Goal: Check status: Check status

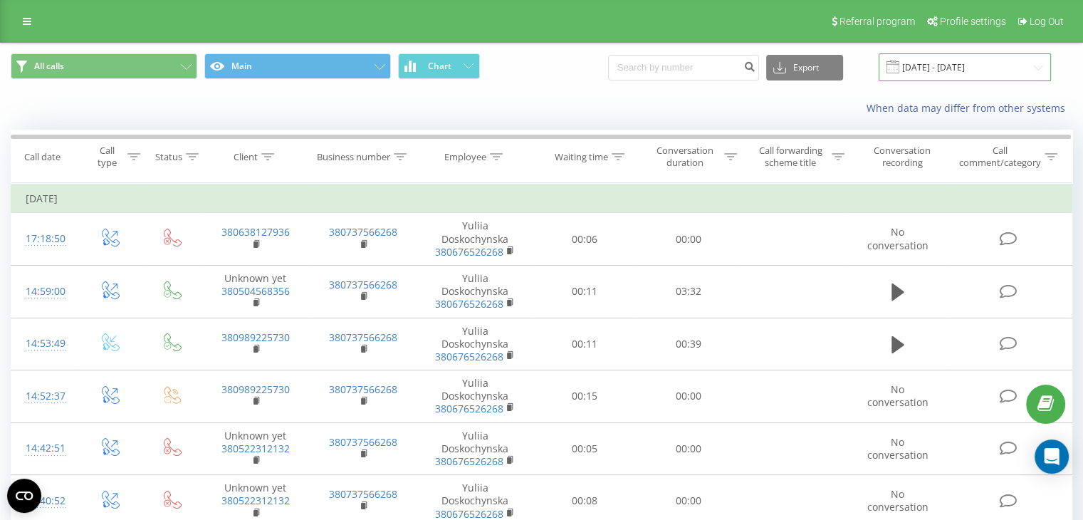
click at [977, 55] on input "[DATE] - [DATE]" at bounding box center [965, 67] width 172 height 28
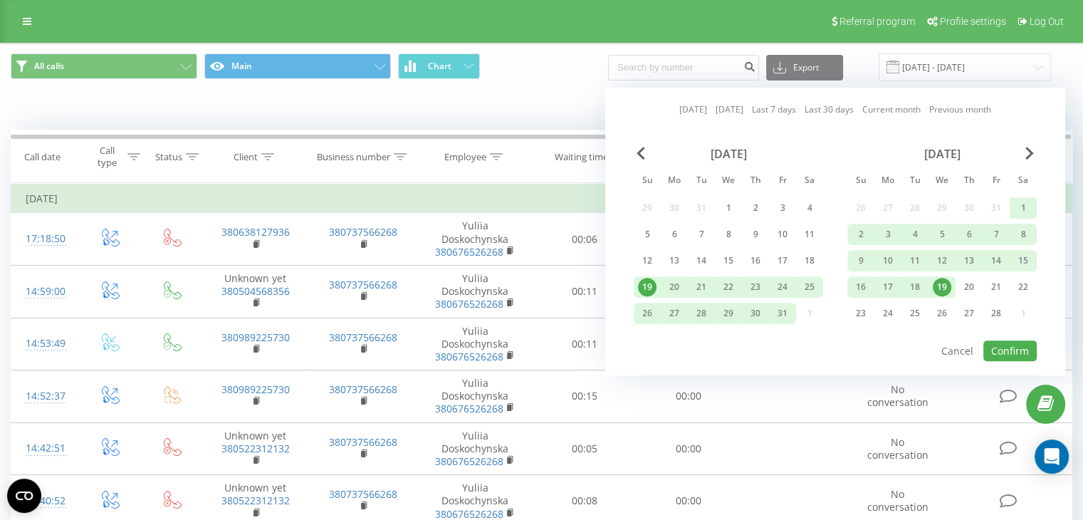
click at [1035, 153] on div "[DATE]" at bounding box center [942, 154] width 189 height 14
click at [1035, 153] on div "February 2025" at bounding box center [942, 154] width 189 height 14
click at [1034, 153] on div "February 2025" at bounding box center [942, 154] width 189 height 14
click at [1026, 155] on span "Next Month" at bounding box center [1030, 153] width 9 height 13
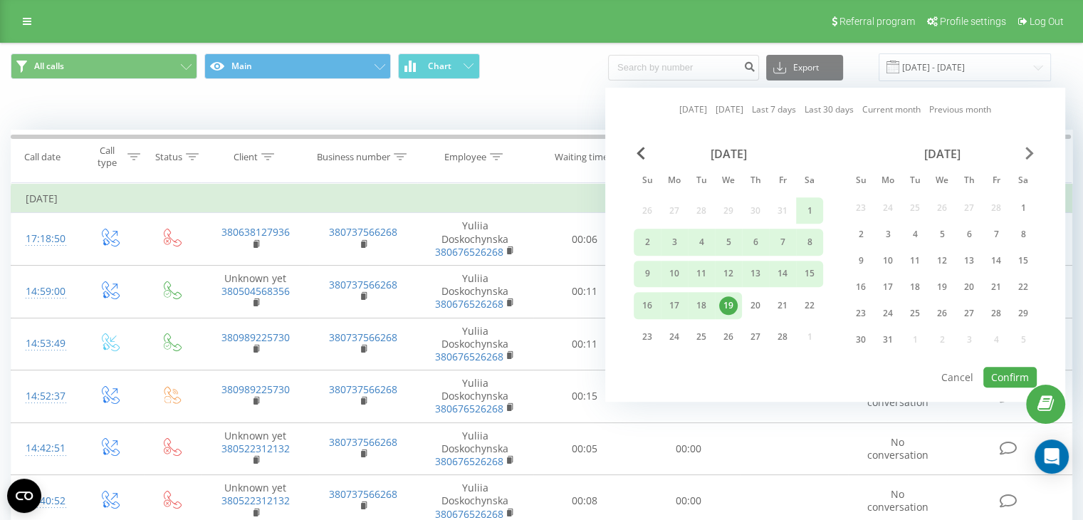
click at [1029, 155] on span "Next Month" at bounding box center [1030, 153] width 9 height 13
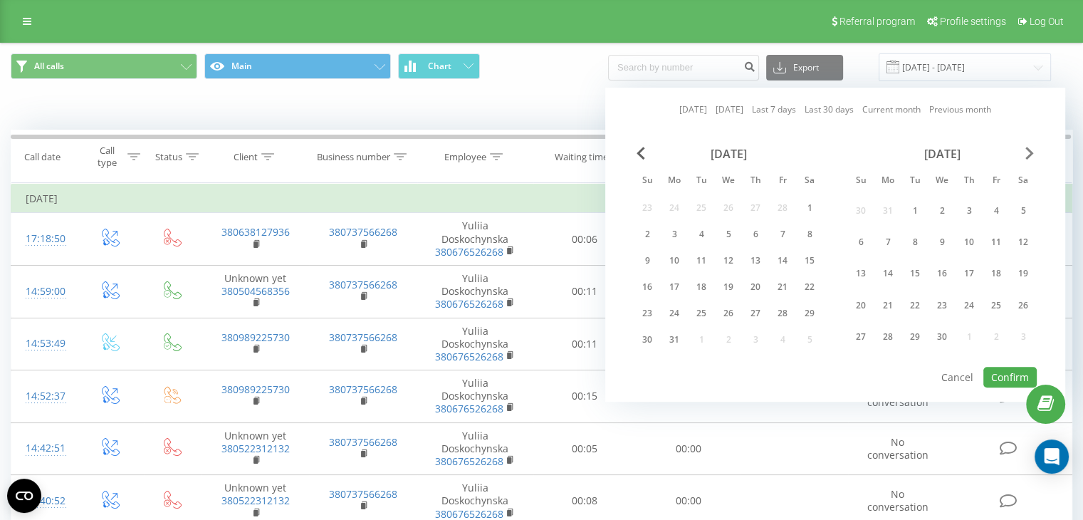
click at [1029, 155] on span "Next Month" at bounding box center [1030, 153] width 9 height 13
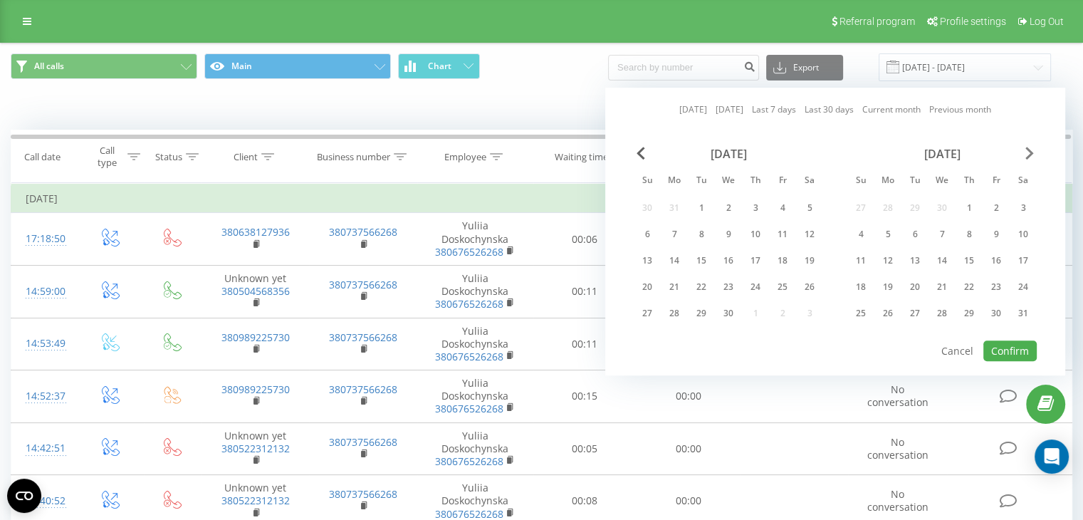
click at [1029, 155] on span "Next Month" at bounding box center [1030, 153] width 9 height 13
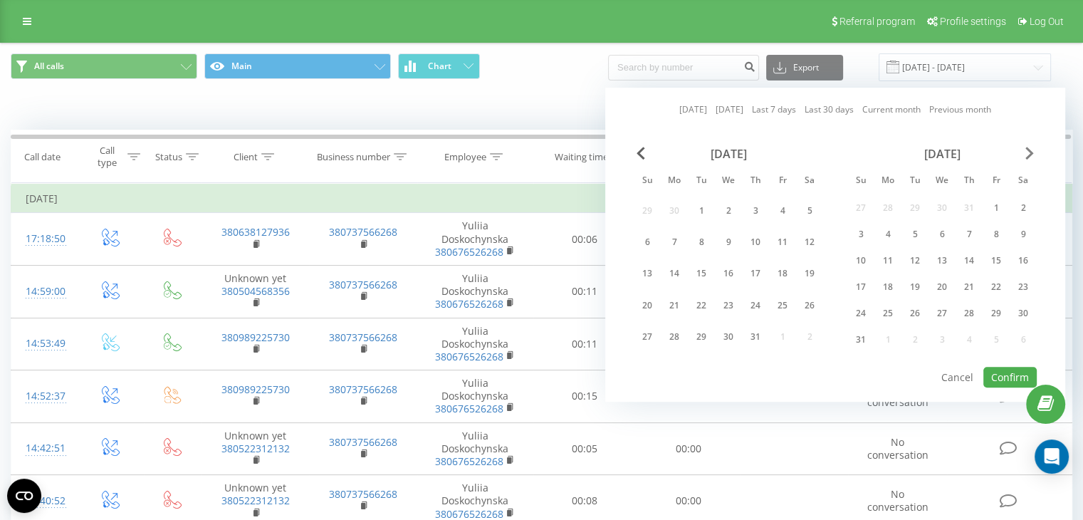
click at [1029, 155] on span "Next Month" at bounding box center [1030, 153] width 9 height 13
click at [912, 304] on div "23" at bounding box center [915, 305] width 19 height 19
click at [1015, 369] on button "Confirm" at bounding box center [1010, 377] width 53 height 21
type input "[DATE] - [DATE]"
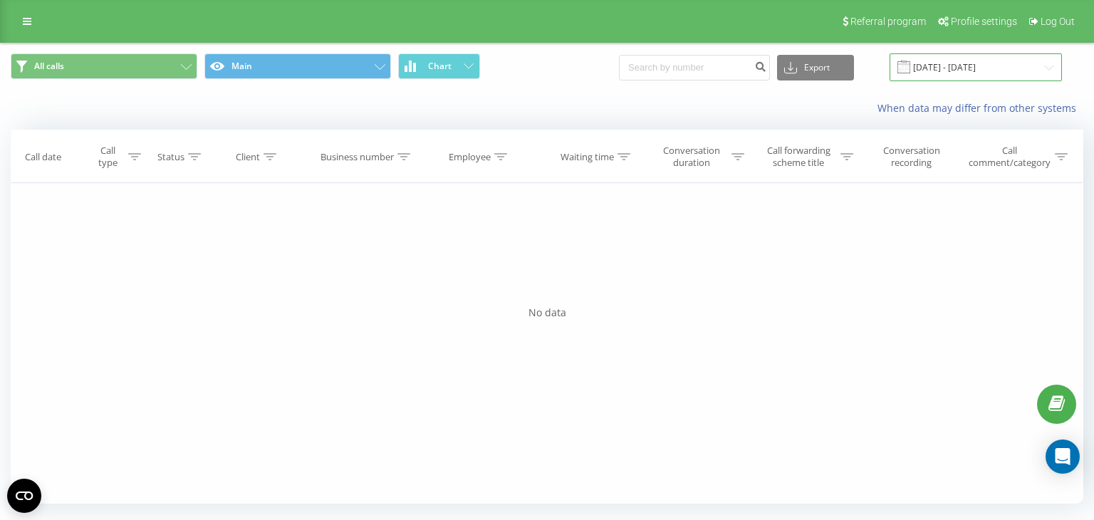
click at [965, 69] on input "[DATE] - [DATE]" at bounding box center [976, 67] width 172 height 28
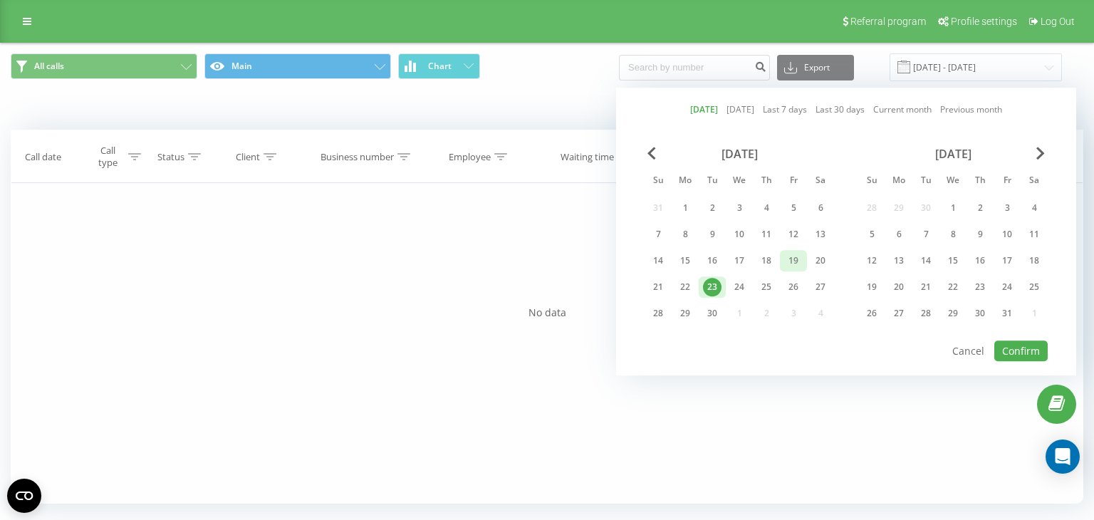
click at [792, 257] on div "19" at bounding box center [793, 260] width 19 height 19
click at [1023, 345] on button "Confirm" at bounding box center [1020, 351] width 53 height 21
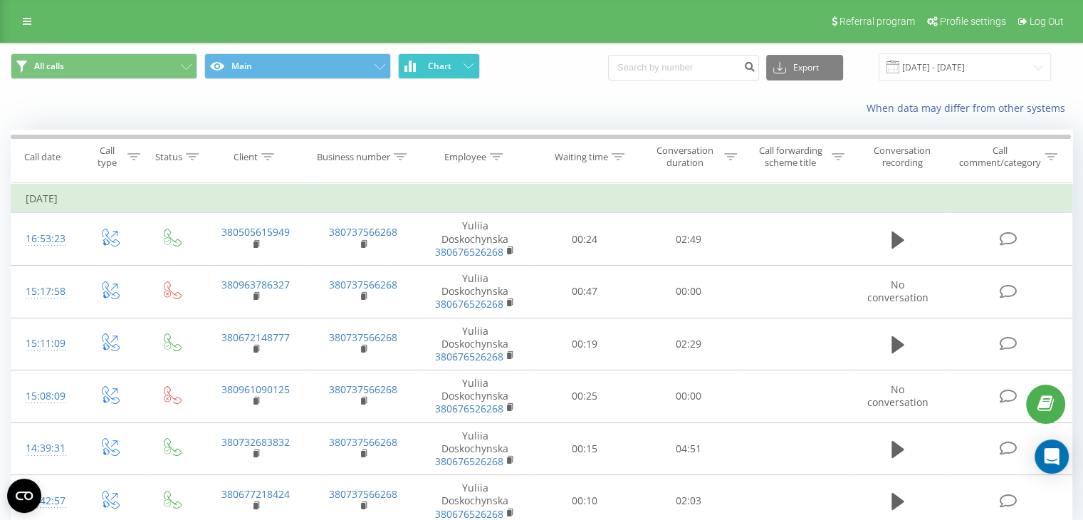
click at [434, 63] on span "Chart" at bounding box center [440, 66] width 24 height 10
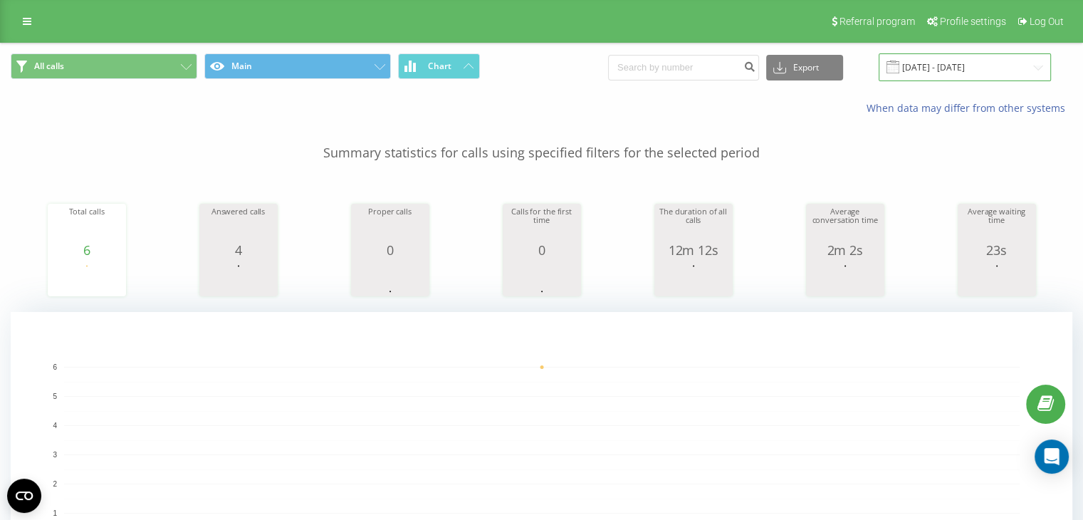
click at [937, 62] on input "[DATE] - [DATE]" at bounding box center [965, 67] width 172 height 28
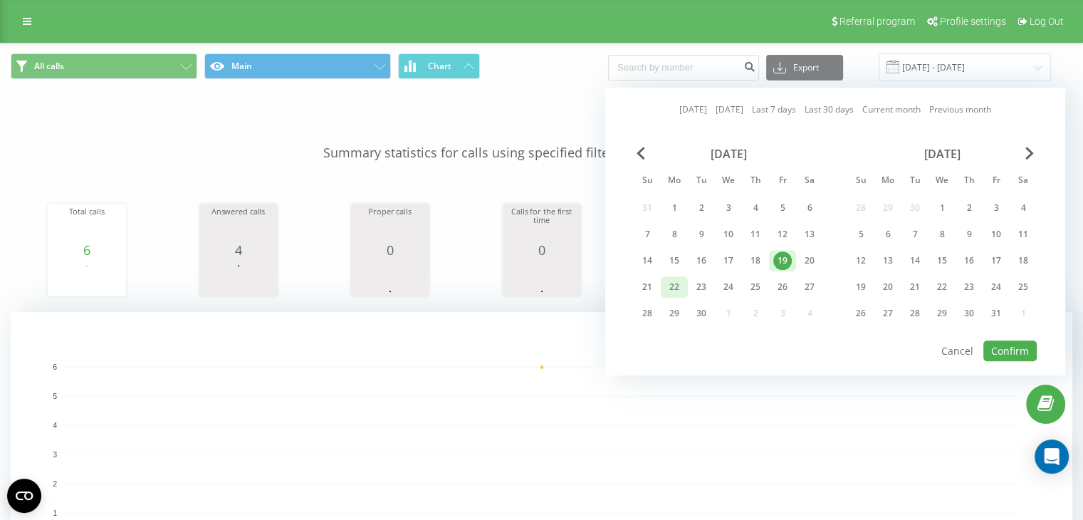
click at [677, 288] on div "22" at bounding box center [674, 287] width 19 height 19
click at [1009, 344] on button "Confirm" at bounding box center [1010, 351] width 53 height 21
type input "[DATE] - [DATE]"
